Goal: Transaction & Acquisition: Purchase product/service

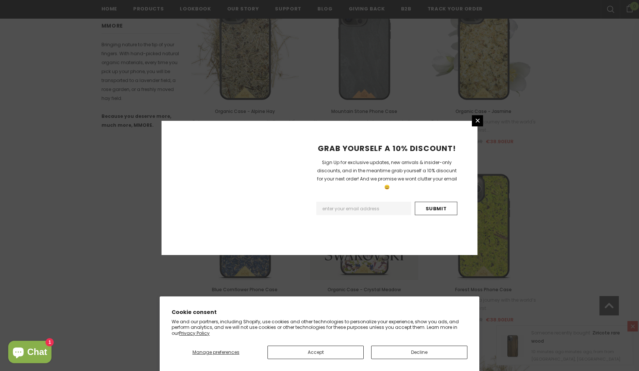
scroll to position [808, 0]
